Goal: Task Accomplishment & Management: Manage account settings

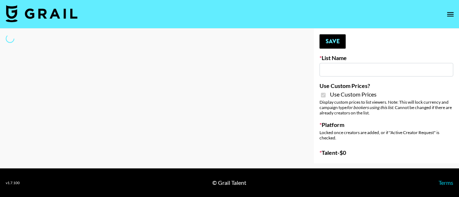
type input "[PERSON_NAME] ([DATE])"
checkbox input "true"
select select "Brand"
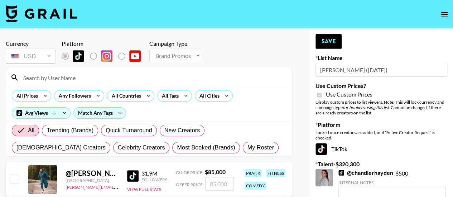
click at [59, 78] on input at bounding box center [153, 77] width 269 height 11
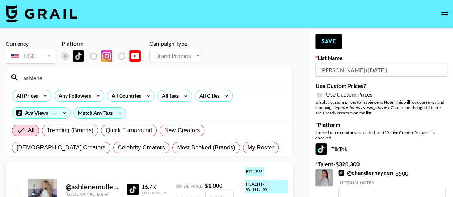
type input "ashlene"
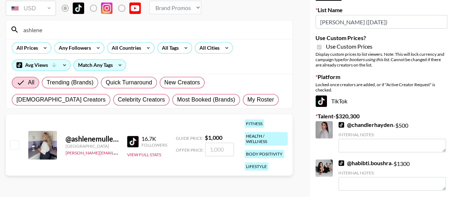
click at [15, 142] on input "checkbox" at bounding box center [14, 144] width 9 height 9
checkbox input "true"
type input "1000"
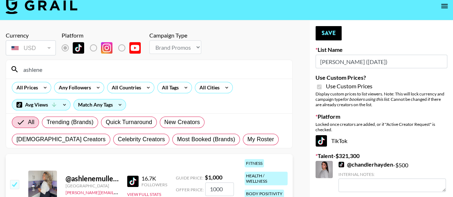
scroll to position [0, 0]
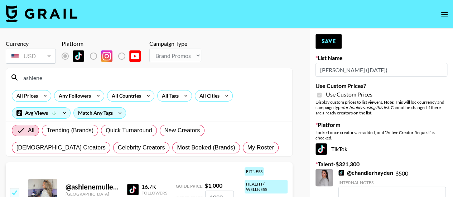
click at [60, 79] on input "ashlene" at bounding box center [153, 77] width 269 height 11
type input "a"
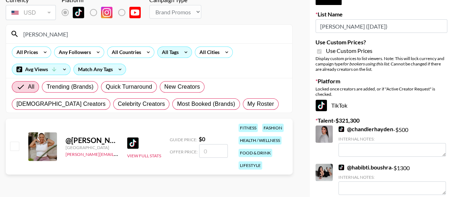
scroll to position [44, 0]
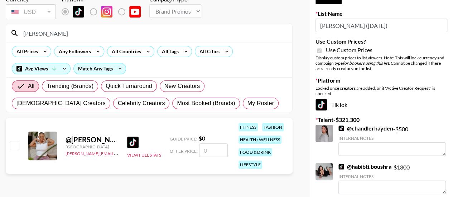
type input "[PERSON_NAME]"
click at [206, 152] on input "number" at bounding box center [213, 151] width 29 height 14
type input "1"
checkbox input "true"
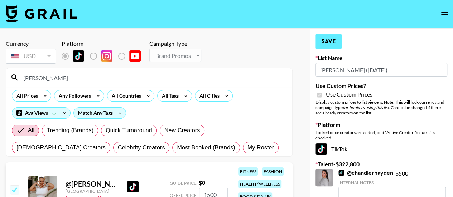
type input "1500"
click at [331, 44] on button "Save" at bounding box center [329, 41] width 26 height 14
